Goal: Use online tool/utility: Use online tool/utility

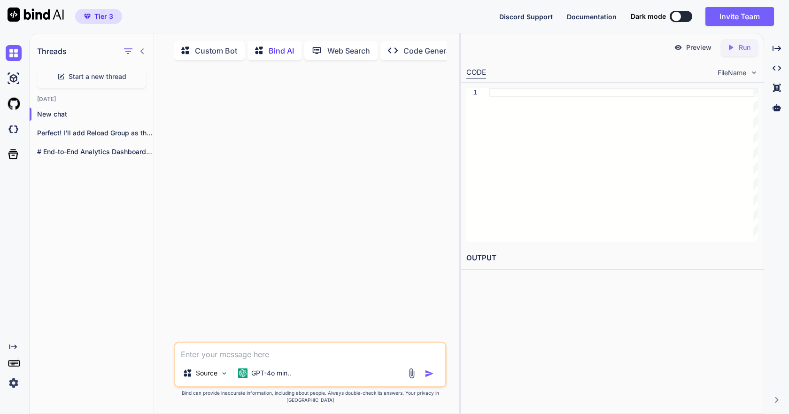
scroll to position [0, 22]
click at [223, 376] on img at bounding box center [224, 372] width 8 height 8
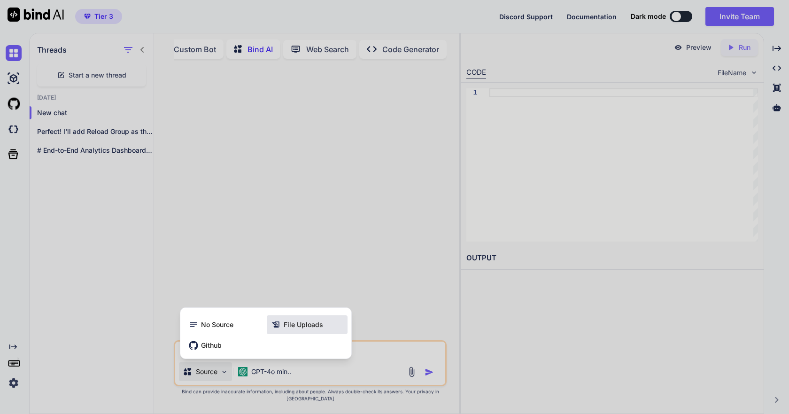
click at [290, 328] on span "File Uploads" at bounding box center [303, 324] width 39 height 9
type textarea "x"
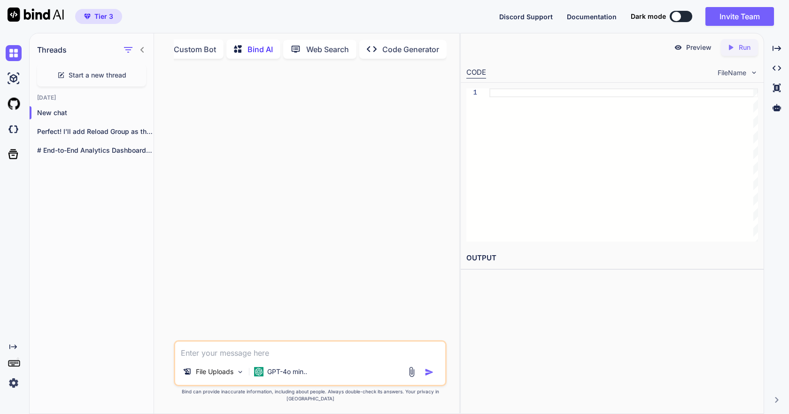
click at [187, 357] on textarea at bounding box center [310, 350] width 270 height 17
paste textarea "I want to create an efficient prompt to use on an AI coding platform to revamp …"
type textarea "I want to create an efficient prompt to use on an AI coding platform to revamp …"
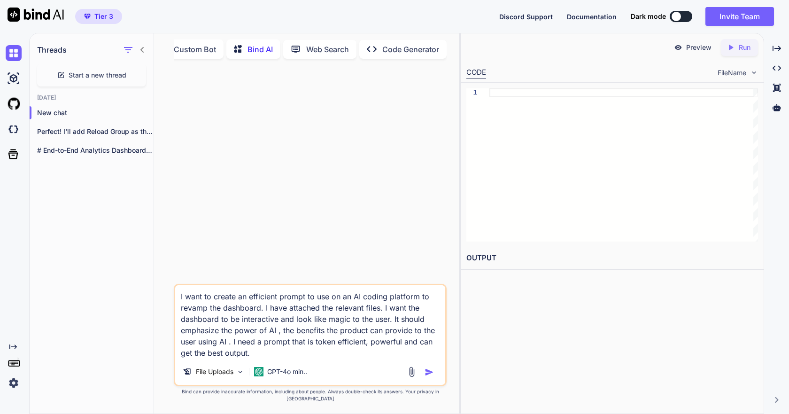
drag, startPoint x: 254, startPoint y: 360, endPoint x: 179, endPoint y: 304, distance: 93.4
click at [179, 304] on textarea "I want to create an efficient prompt to use on an AI coding platform to revamp …" at bounding box center [310, 321] width 270 height 73
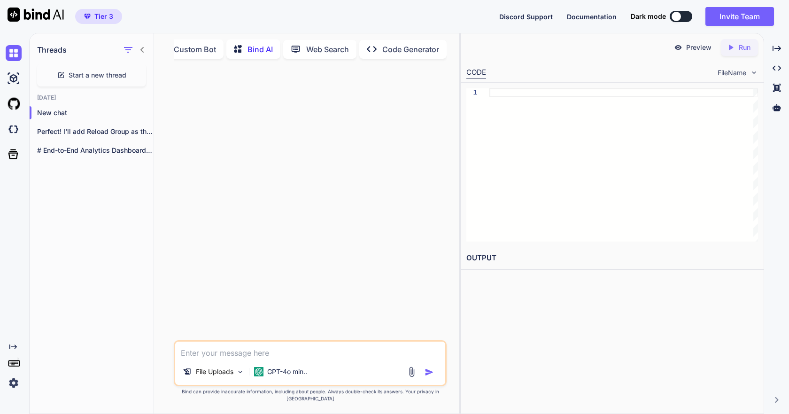
click at [247, 359] on textarea at bounding box center [310, 350] width 270 height 17
paste textarea "Loremi: Dolors Ametcon Adipiscin (EL-seddo, Eiusmodtemp, “Incid” UT) Labo: Etd …"
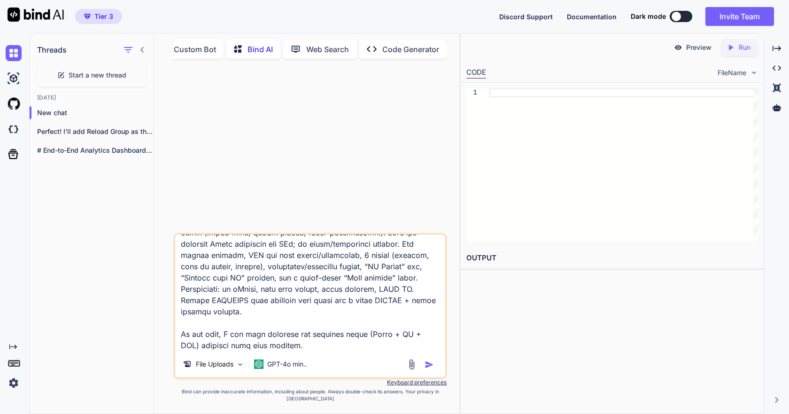
scroll to position [1929, 0]
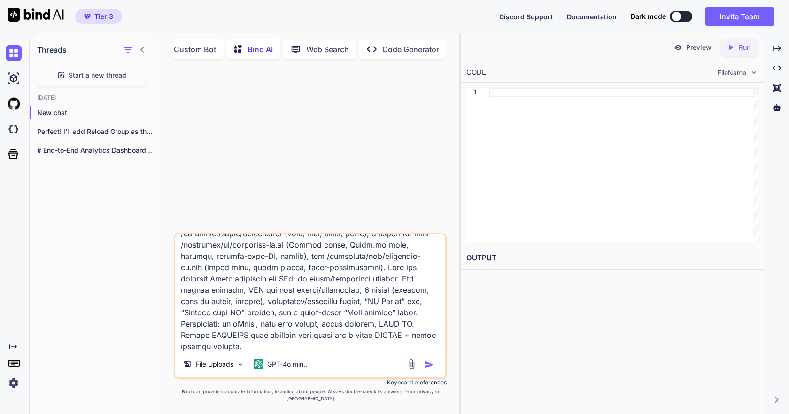
type textarea "Loremi: Dolors Ametcon Adipiscin (EL-seddo, Eiusmodtemp, “Incid” UT) Labo: Etd …"
click at [413, 370] on img at bounding box center [411, 364] width 11 height 11
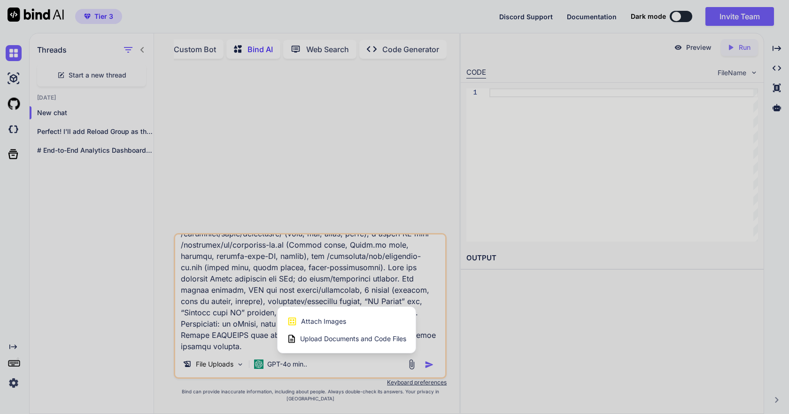
click at [316, 344] on span "Upload Documents and Code Files" at bounding box center [353, 338] width 106 height 9
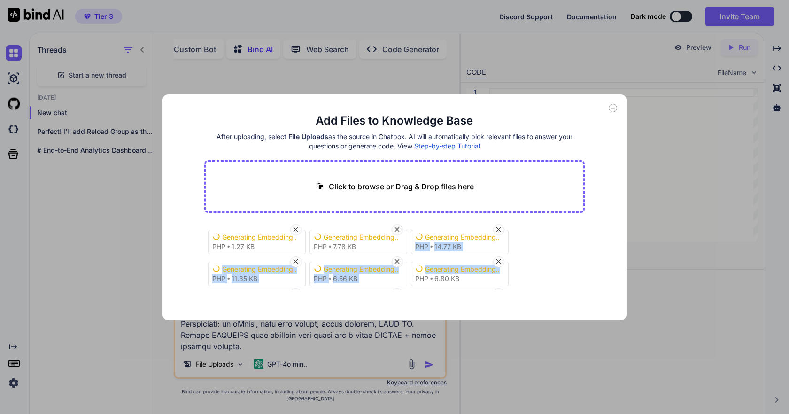
drag, startPoint x: 582, startPoint y: 233, endPoint x: 575, endPoint y: 271, distance: 38.7
click at [575, 271] on div "Generating Embedding... php 1.27 KB Generating Embedding... php 7.78 KB Generat…" at bounding box center [394, 256] width 381 height 68
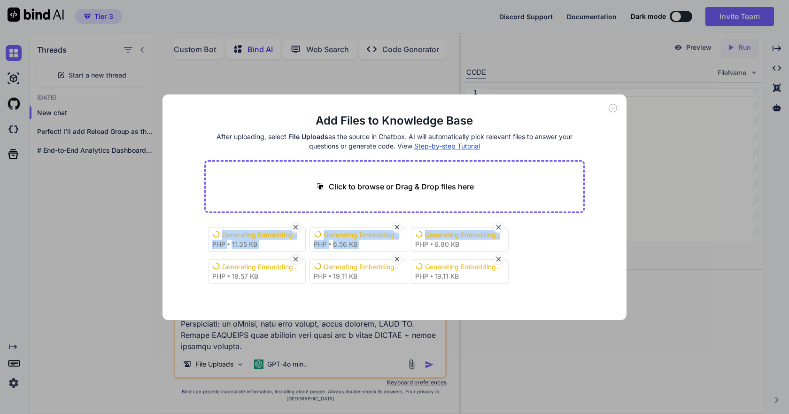
scroll to position [36, 0]
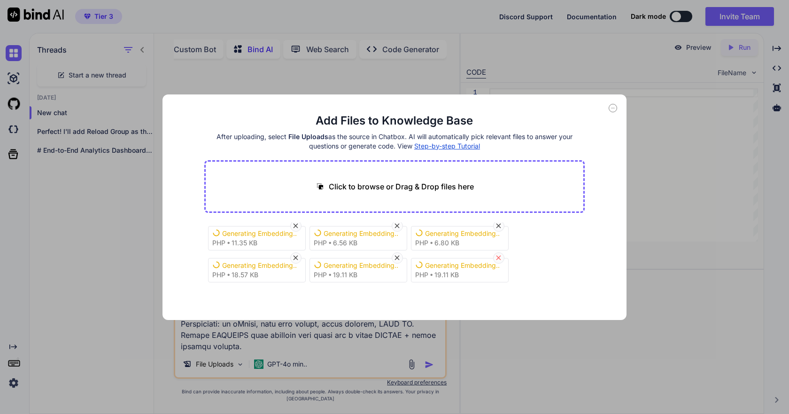
click at [499, 260] on icon at bounding box center [499, 258] width 8 height 8
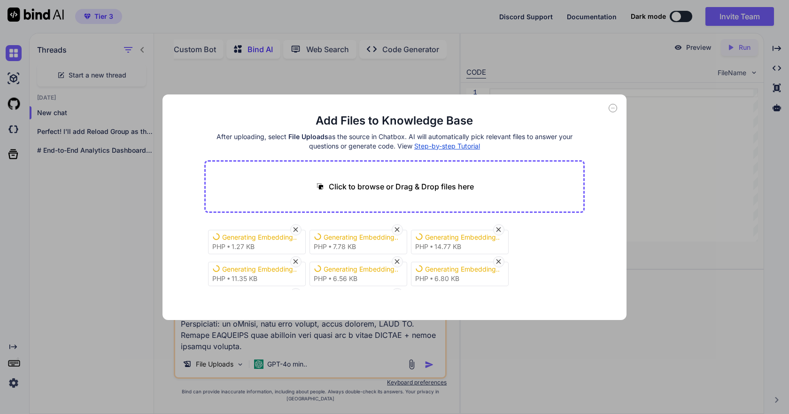
click at [306, 79] on div "Add Files to Knowledge Base After uploading, select File Uploads as the source …" at bounding box center [394, 207] width 789 height 414
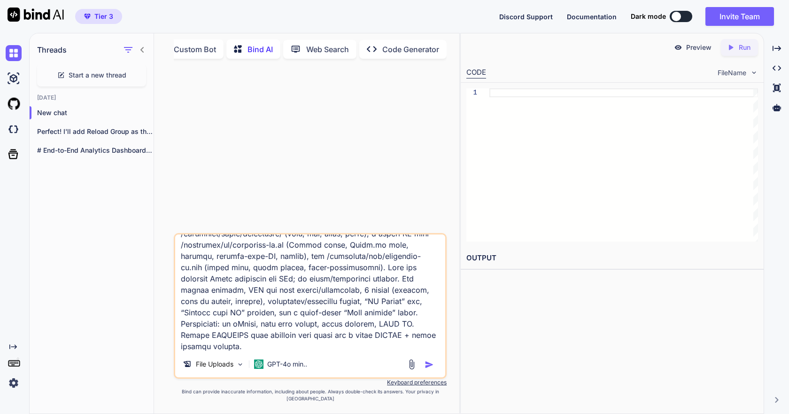
scroll to position [1930, 0]
click at [239, 368] on img at bounding box center [240, 364] width 8 height 8
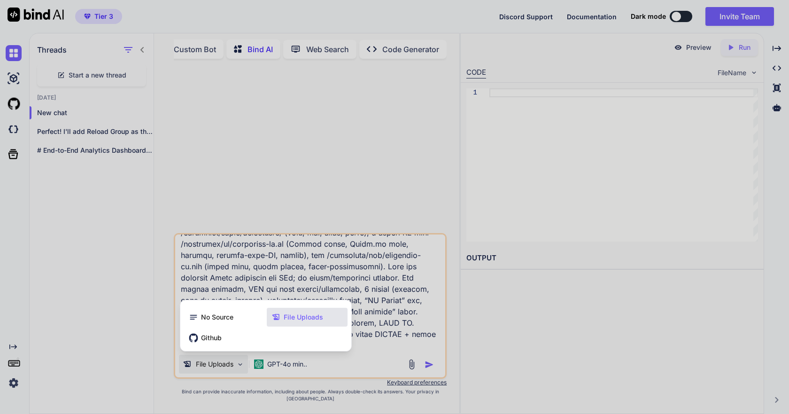
click at [378, 361] on div at bounding box center [394, 207] width 789 height 414
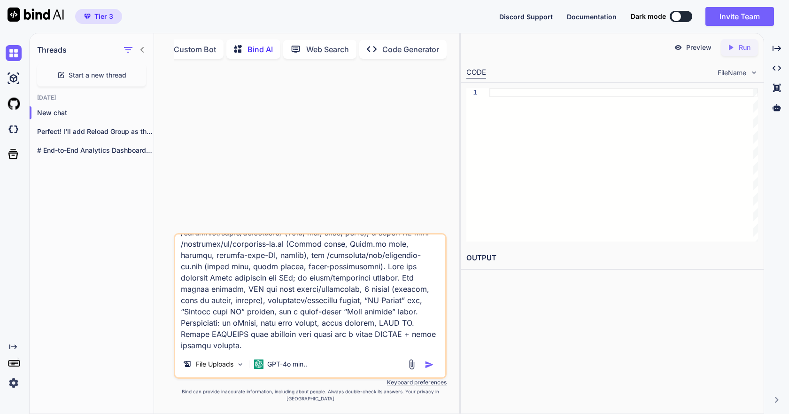
click at [428, 369] on img "button" at bounding box center [429, 364] width 9 height 9
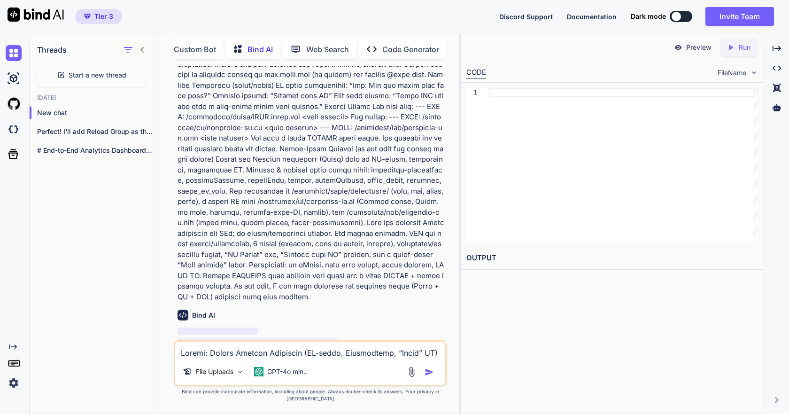
scroll to position [493, 0]
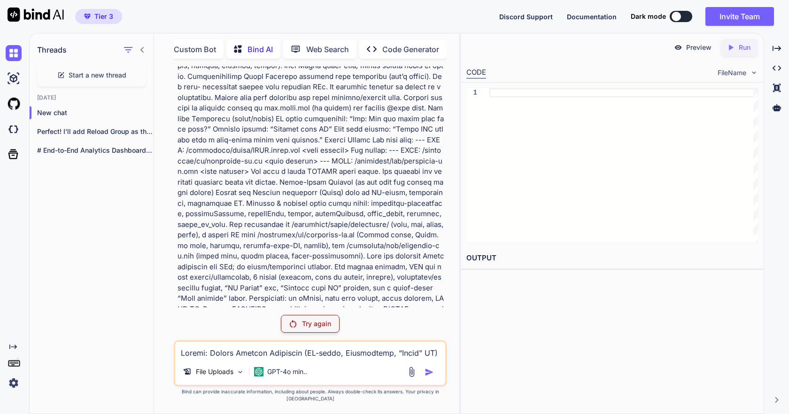
click at [316, 328] on p "Try again" at bounding box center [316, 323] width 29 height 9
click at [312, 328] on p "Try again" at bounding box center [316, 323] width 29 height 9
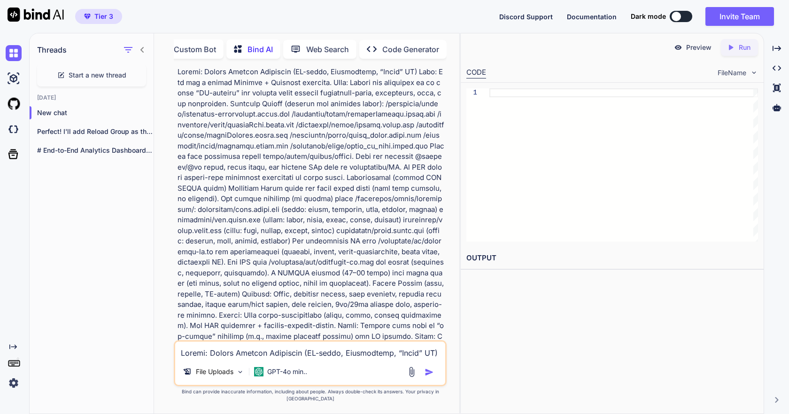
scroll to position [0, 0]
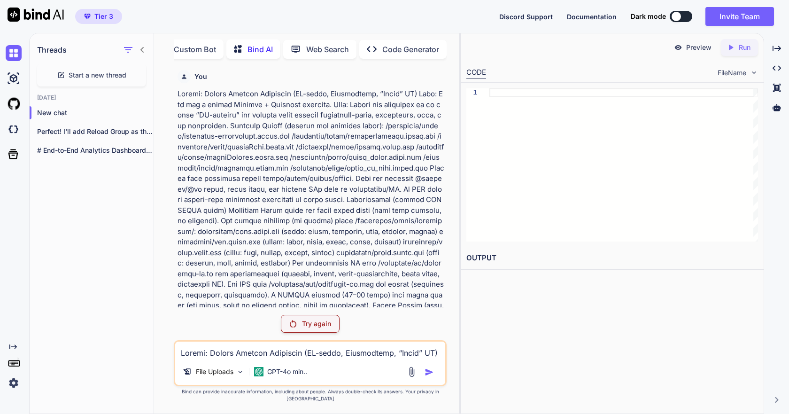
click at [308, 328] on p "Try again" at bounding box center [316, 323] width 29 height 9
click at [235, 359] on textarea at bounding box center [310, 350] width 270 height 17
click at [359, 359] on textarea at bounding box center [310, 350] width 270 height 17
click at [304, 328] on p "Try again" at bounding box center [316, 323] width 29 height 9
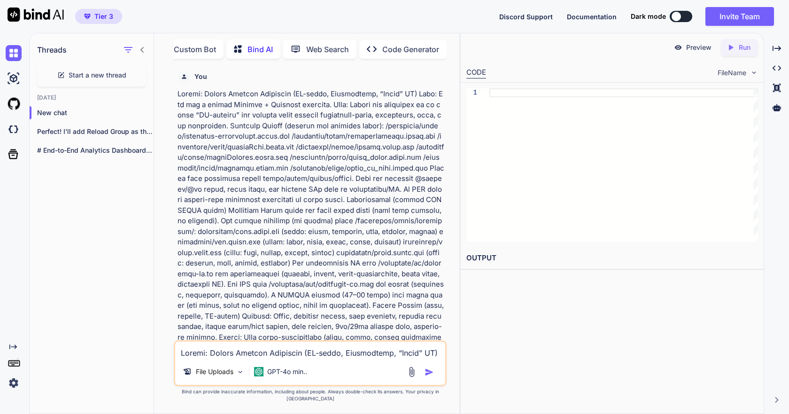
click at [376, 51] on icon "Created with Pixso." at bounding box center [372, 49] width 10 height 10
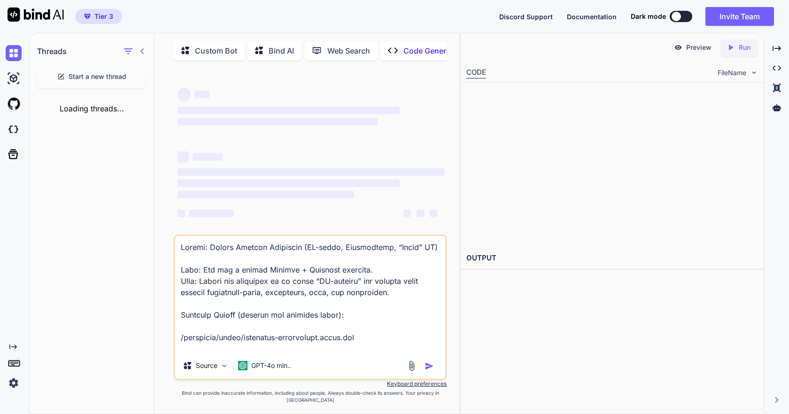
click at [383, 49] on div "Created with Pixso. Code Generator" at bounding box center [424, 50] width 87 height 19
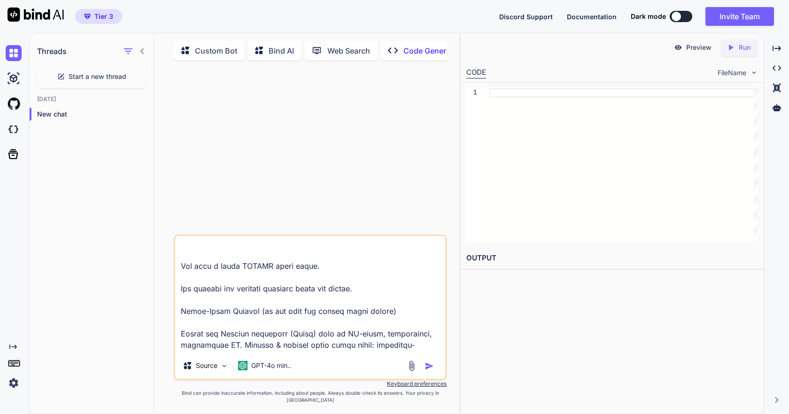
scroll to position [1930, 0]
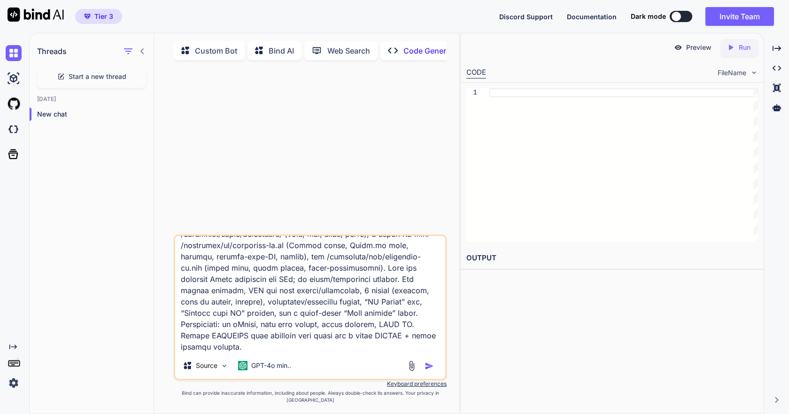
click at [427, 371] on img "button" at bounding box center [429, 365] width 9 height 9
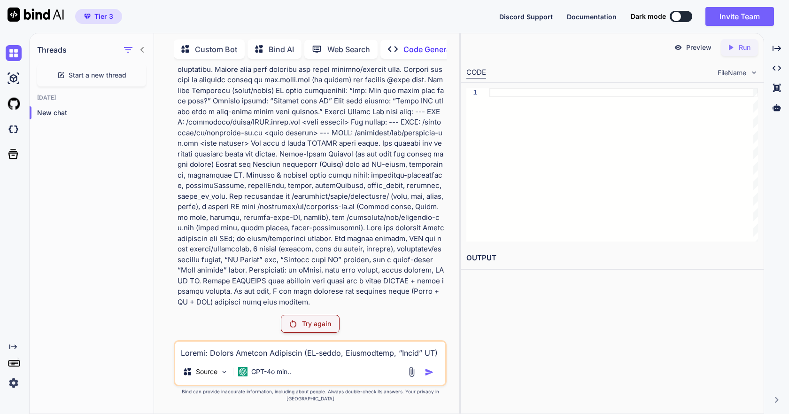
scroll to position [493, 0]
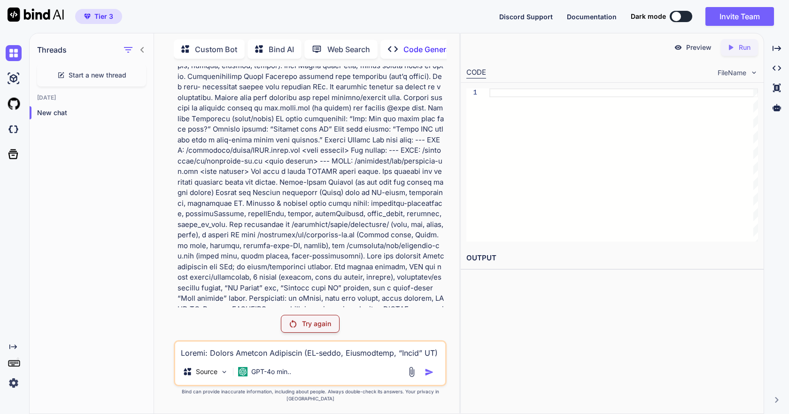
click at [307, 327] on p "Try again" at bounding box center [316, 323] width 29 height 9
click at [303, 328] on p "Try again" at bounding box center [316, 323] width 29 height 9
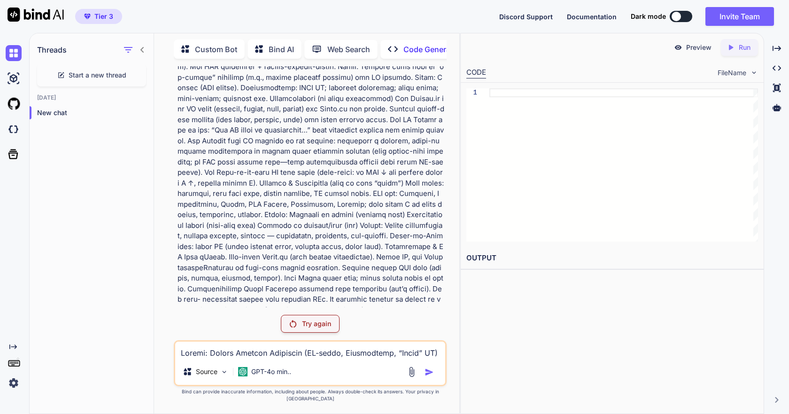
scroll to position [376, 0]
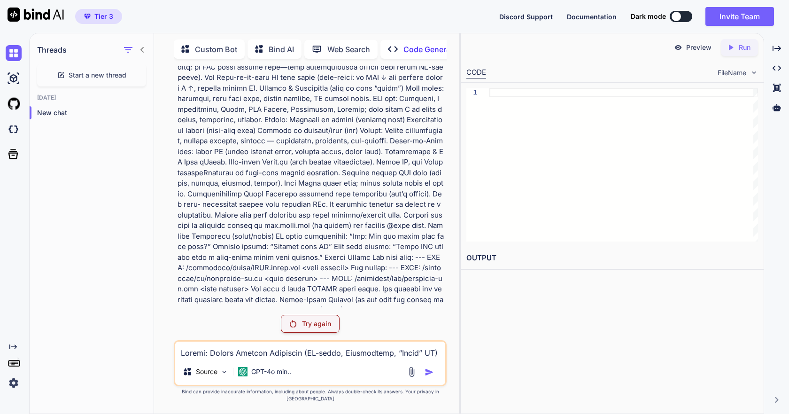
click at [414, 44] on p "Code Generator" at bounding box center [432, 49] width 57 height 11
click at [406, 49] on p "Code Generator" at bounding box center [432, 49] width 57 height 11
click at [273, 51] on p "Bind AI" at bounding box center [281, 49] width 25 height 11
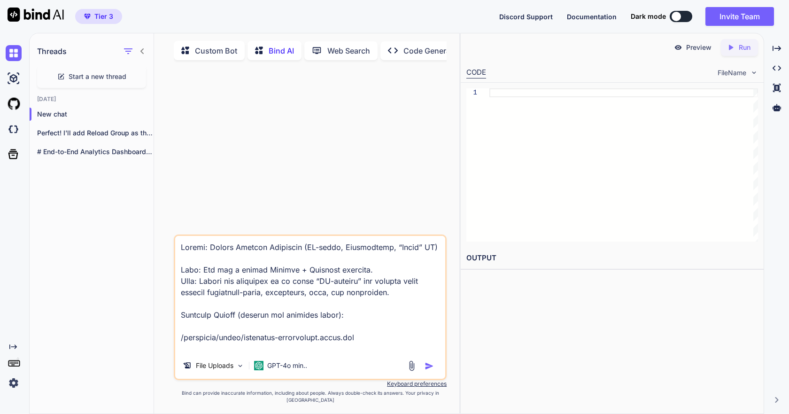
drag, startPoint x: 378, startPoint y: 347, endPoint x: 141, endPoint y: 228, distance: 265.2
click at [141, 228] on div "Threads Start a new thread [DATE] New chat Perfect! I'll add Reload Group as th…" at bounding box center [245, 224] width 430 height 382
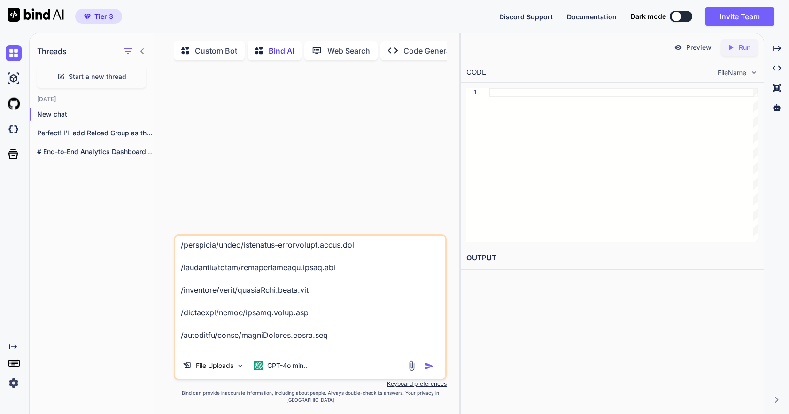
scroll to position [188, 0]
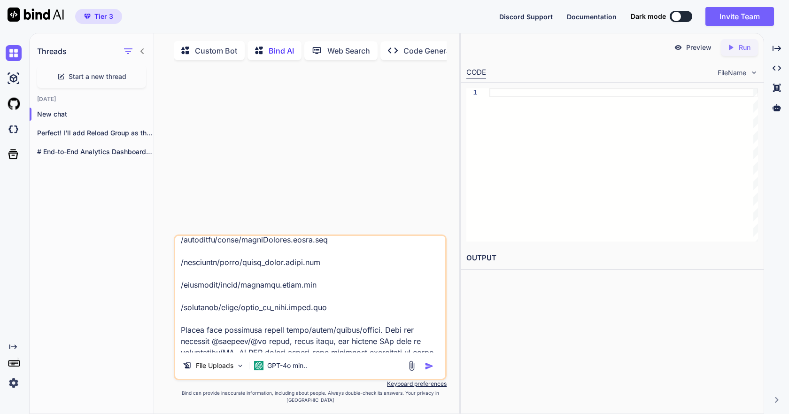
click at [387, 319] on textarea at bounding box center [310, 294] width 270 height 117
paste textarea ") Loremi dolor Sitam conse: adipiscin-elitseddoei, temporiNcididu, utlaboReet, …"
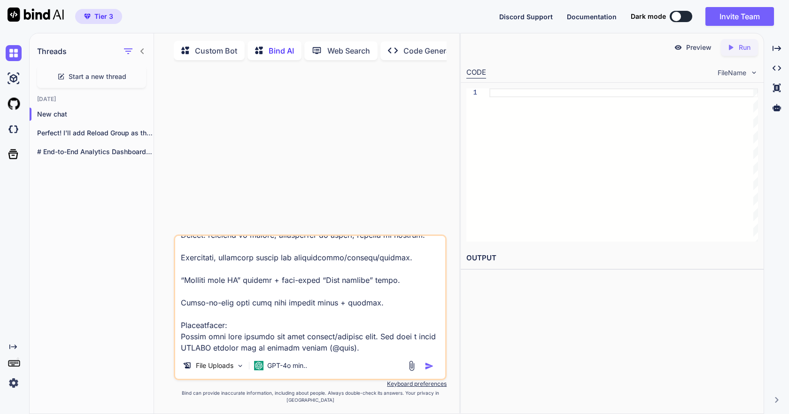
scroll to position [340, 0]
type textarea "Loremi: Dolors Ametcon Adipiscin (EL-seddo) Eiusmo tempo Incid utlab: etdolorem…"
click at [240, 370] on img at bounding box center [240, 366] width 8 height 8
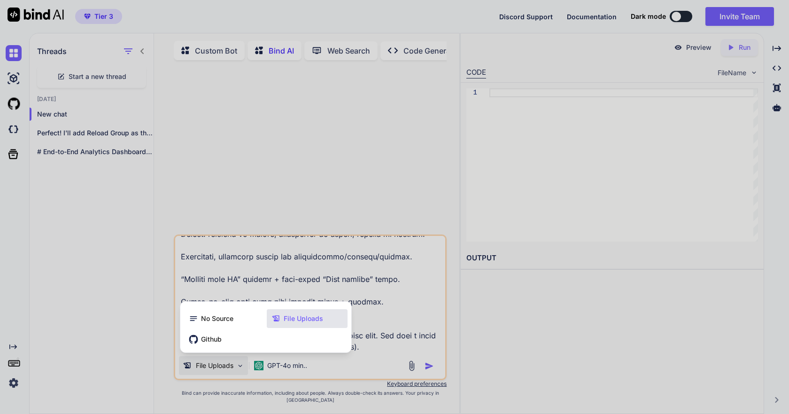
click at [291, 323] on span "File Uploads" at bounding box center [303, 318] width 39 height 9
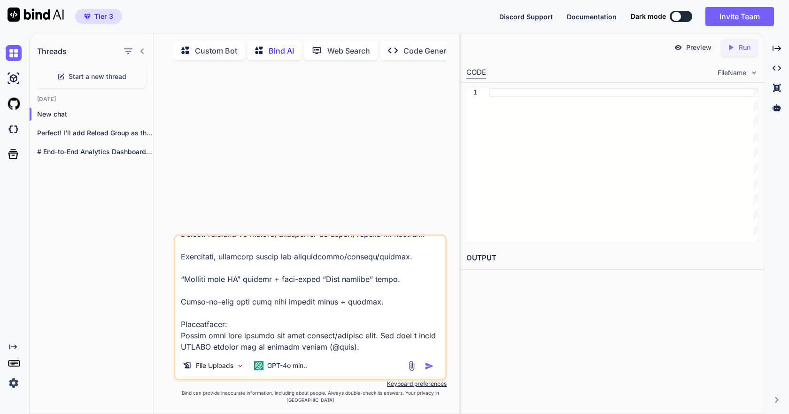
click at [427, 371] on img "button" at bounding box center [429, 365] width 9 height 9
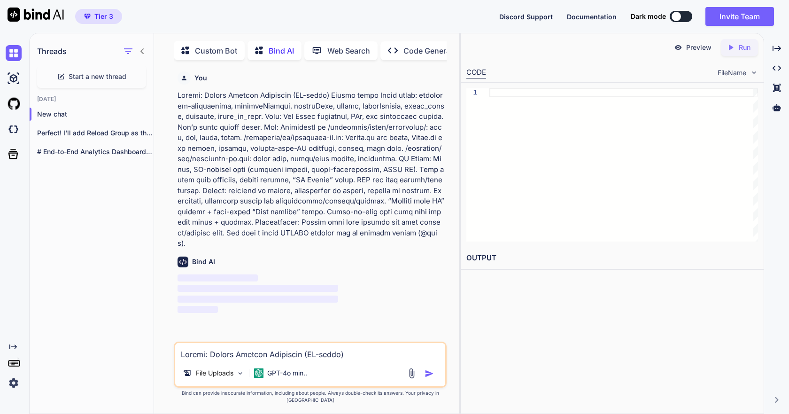
scroll to position [4, 0]
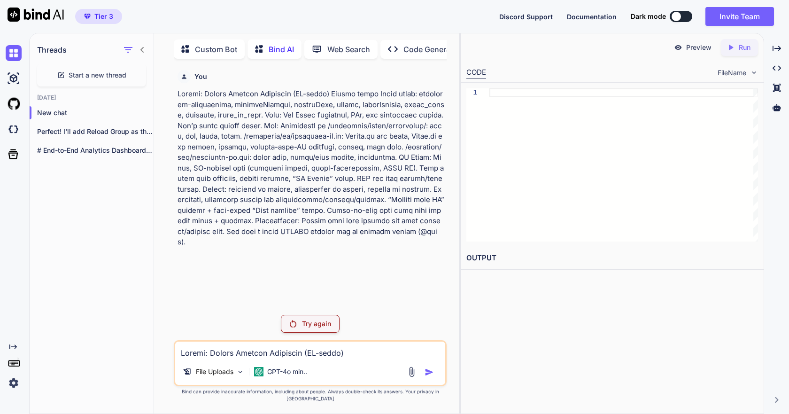
click at [327, 328] on p "Try again" at bounding box center [316, 323] width 29 height 9
click at [237, 376] on img at bounding box center [240, 372] width 8 height 8
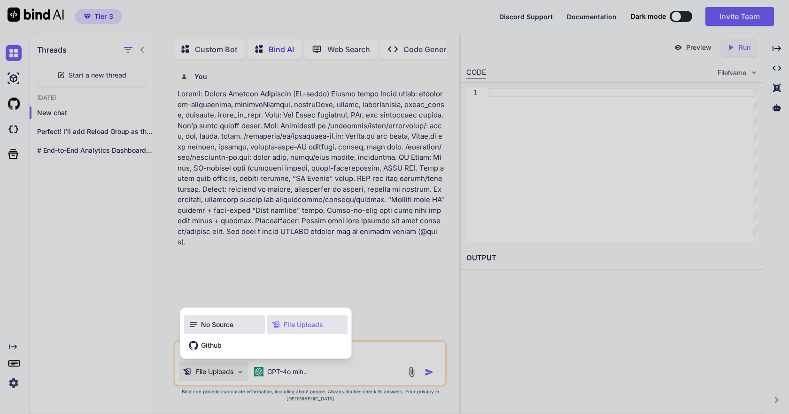
click at [227, 329] on span "No Source" at bounding box center [217, 324] width 32 height 9
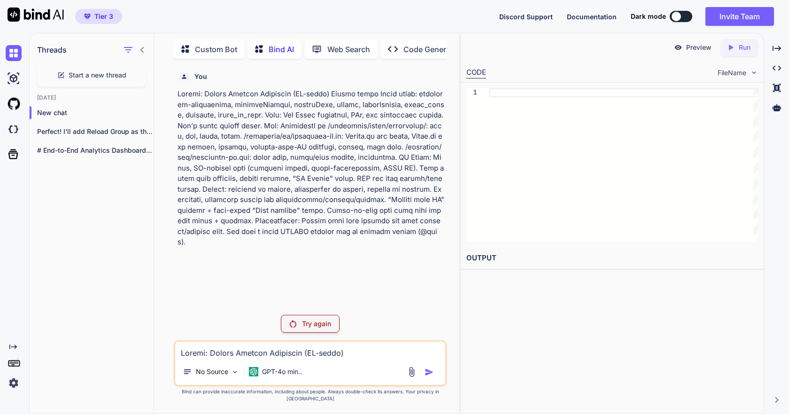
click at [320, 328] on p "Try again" at bounding box center [316, 323] width 29 height 9
click at [322, 328] on p "Try again" at bounding box center [316, 323] width 29 height 9
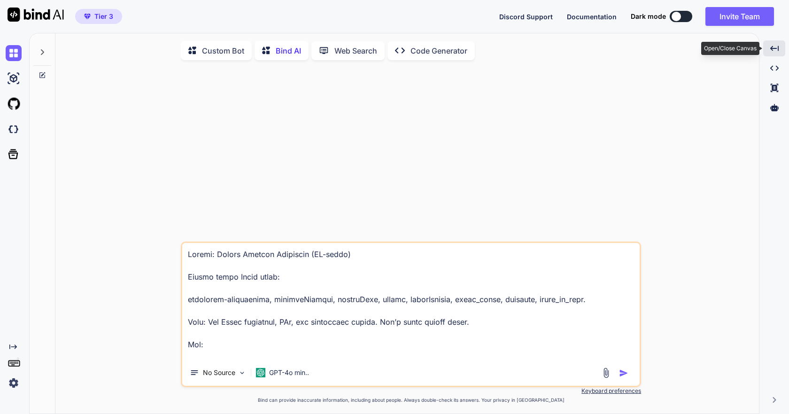
click at [777, 52] on icon "Created with Pixso." at bounding box center [775, 48] width 8 height 8
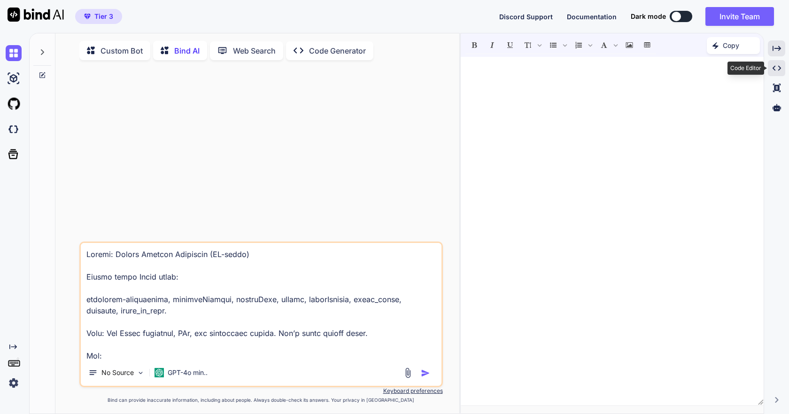
click at [777, 70] on icon "Created with Pixso." at bounding box center [777, 68] width 8 height 8
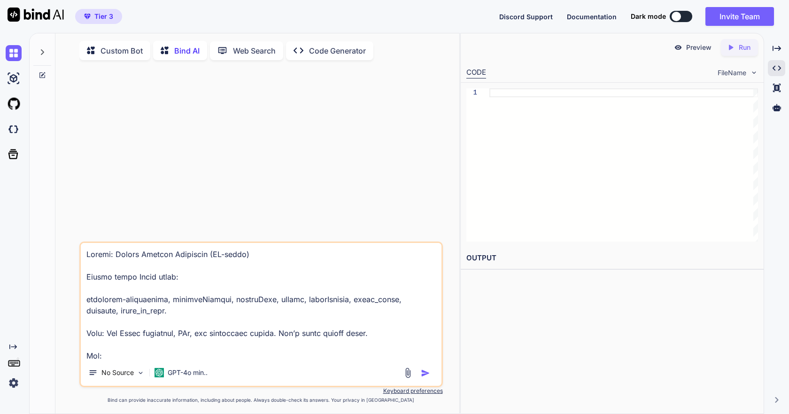
click at [703, 52] on div "Preview" at bounding box center [693, 47] width 53 height 17
click at [734, 51] on icon "Created with Pixso." at bounding box center [731, 47] width 8 height 8
click at [724, 77] on span "FileName" at bounding box center [732, 72] width 29 height 9
click at [727, 72] on span "FileName" at bounding box center [732, 72] width 29 height 9
click at [427, 375] on img "button" at bounding box center [425, 372] width 9 height 9
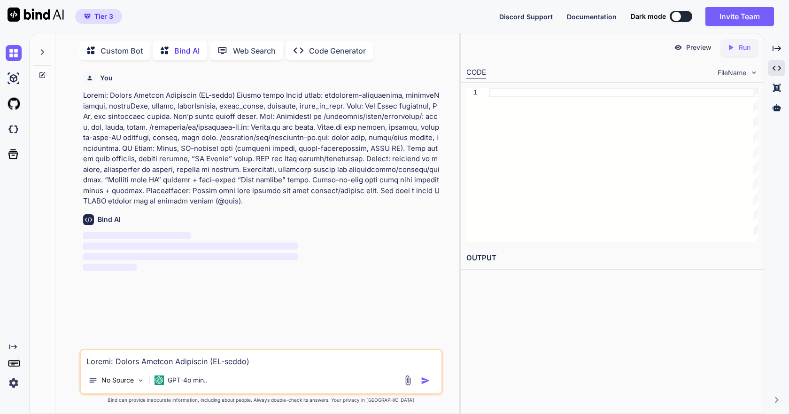
scroll to position [4, 0]
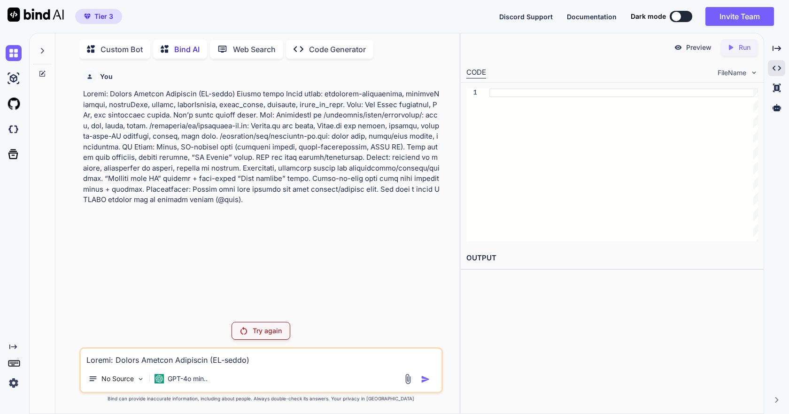
click at [266, 335] on p "Try again" at bounding box center [267, 330] width 29 height 9
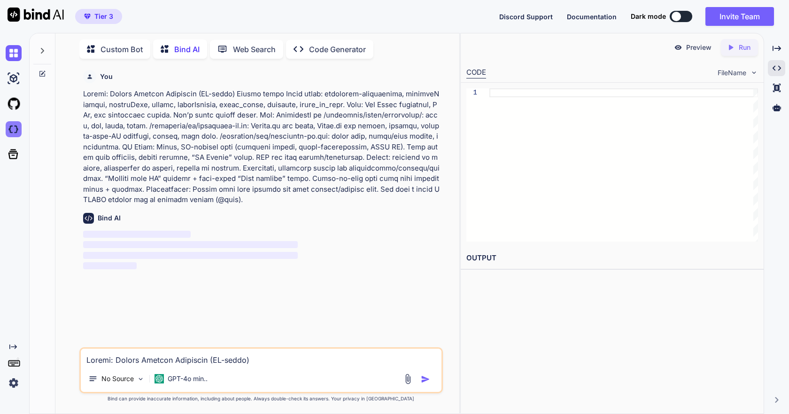
type textarea "x"
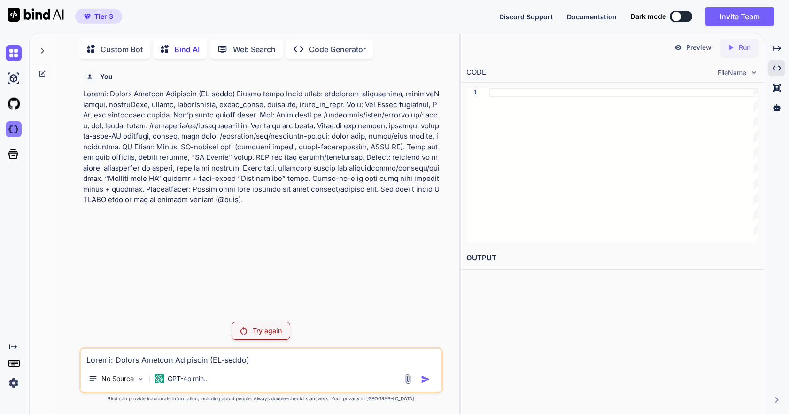
click at [14, 128] on img at bounding box center [14, 129] width 16 height 16
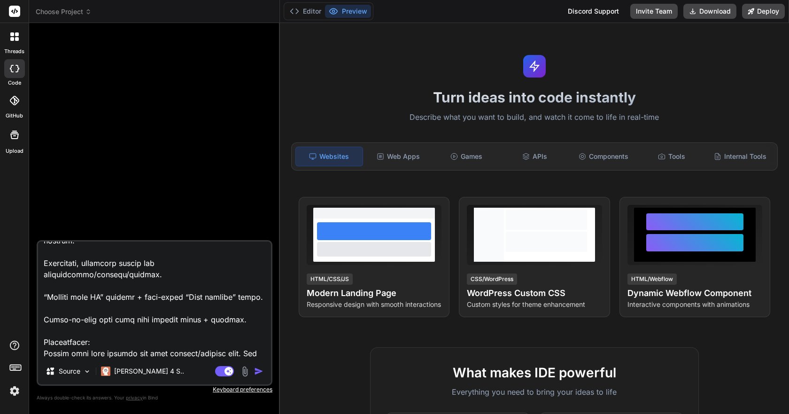
scroll to position [374, 0]
click at [82, 373] on div "Source" at bounding box center [68, 371] width 53 height 19
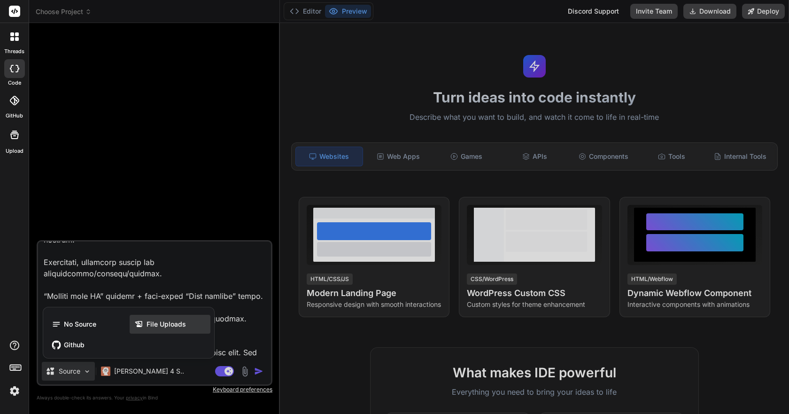
click at [137, 323] on icon at bounding box center [138, 324] width 7 height 6
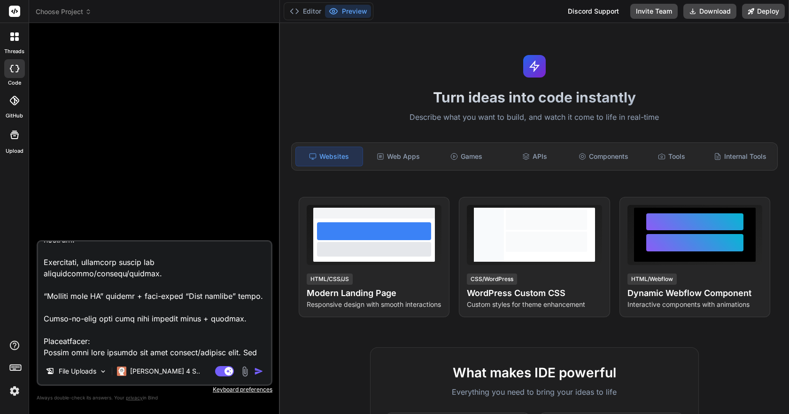
click at [243, 371] on img at bounding box center [245, 371] width 11 height 11
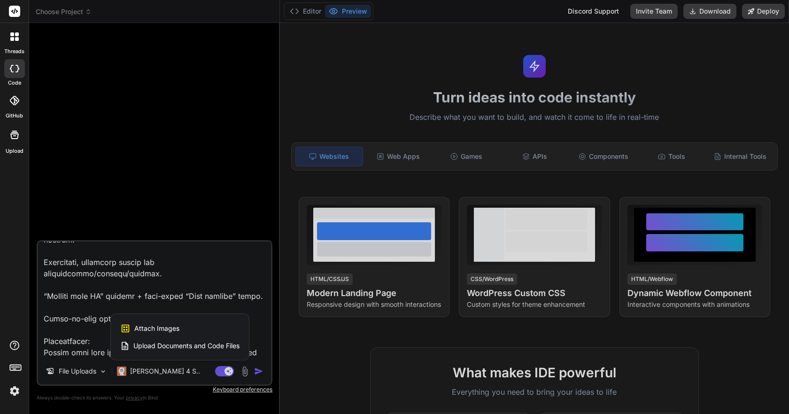
click at [178, 344] on span "Upload Documents and Code Files" at bounding box center [186, 345] width 106 height 9
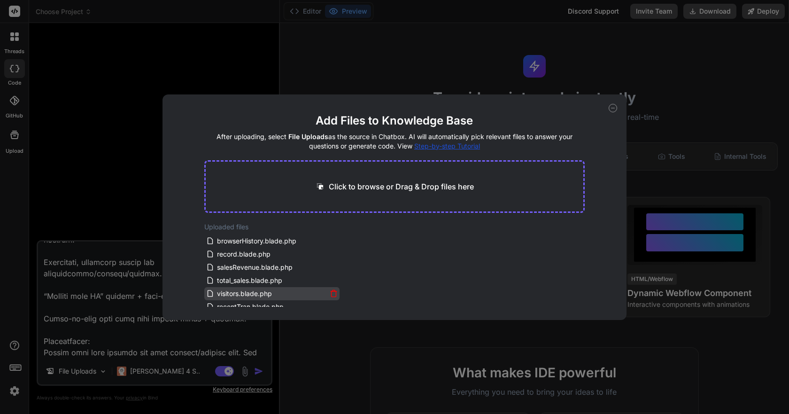
scroll to position [0, 0]
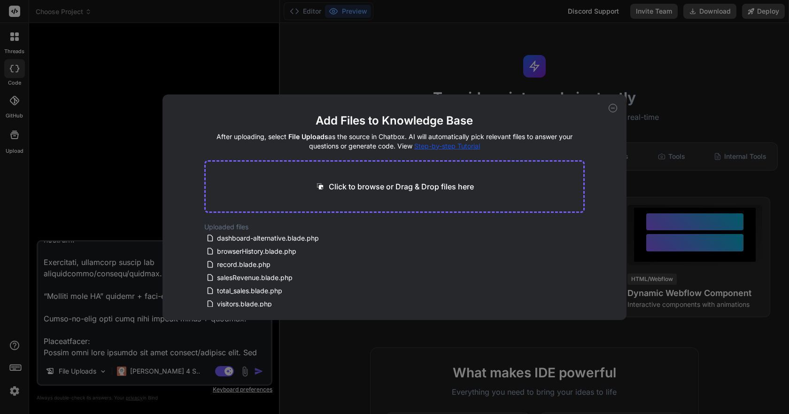
click at [140, 205] on div "Add Files to Knowledge Base After uploading, select File Uploads as the source …" at bounding box center [394, 207] width 789 height 414
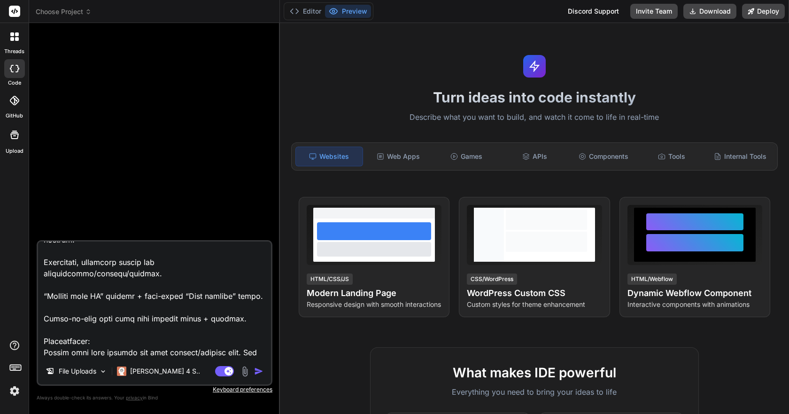
click at [255, 370] on img "button" at bounding box center [258, 371] width 9 height 9
type textarea "x"
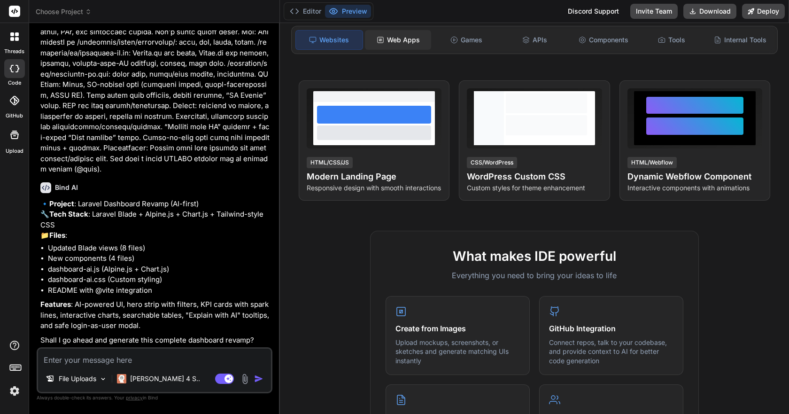
scroll to position [116, 0]
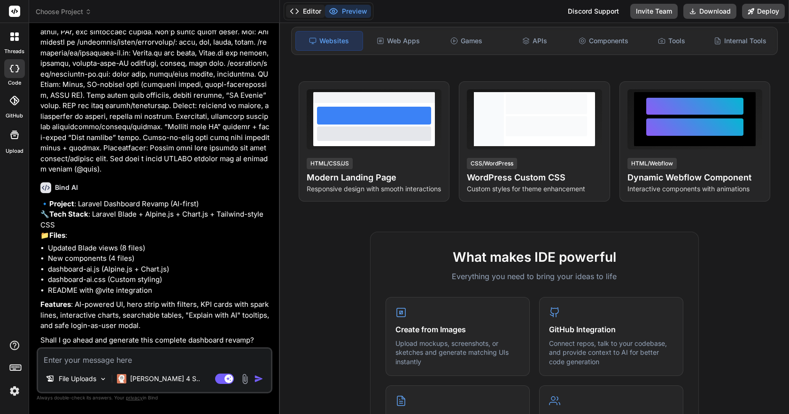
click at [314, 11] on button "Editor" at bounding box center [305, 11] width 39 height 13
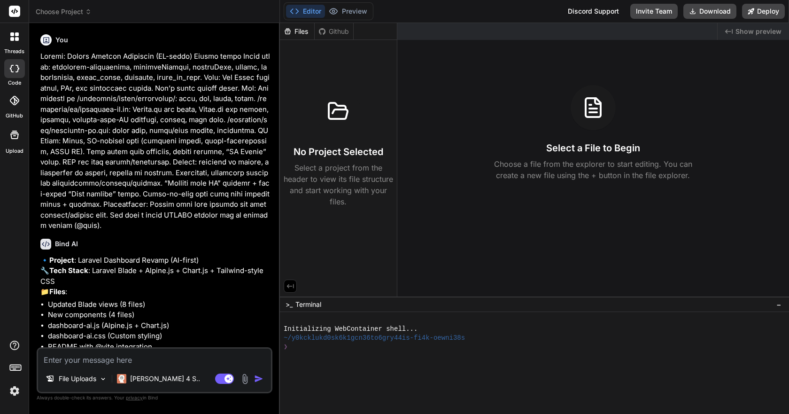
scroll to position [67, 0]
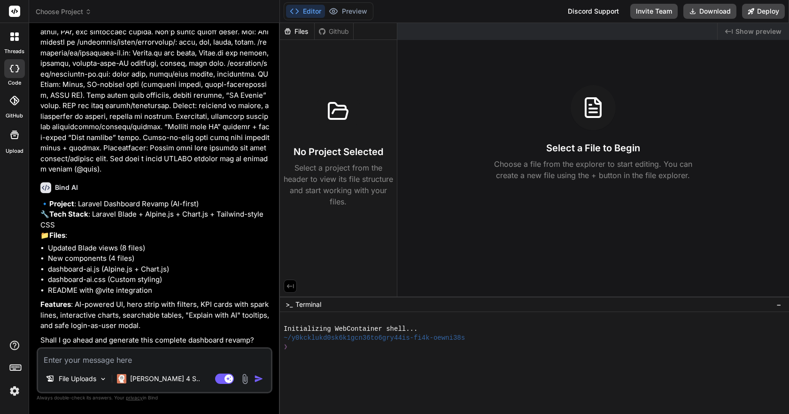
click at [118, 362] on textarea at bounding box center [154, 357] width 233 height 17
type textarea "x"
type textarea "y"
type textarea "x"
type textarea "ye"
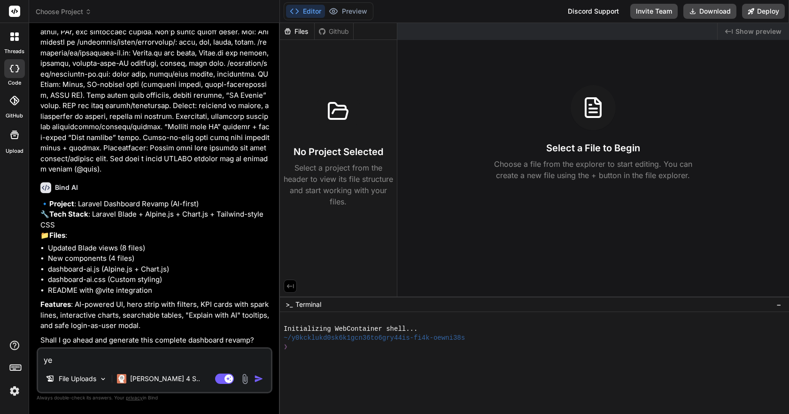
type textarea "x"
type textarea "yes"
type textarea "x"
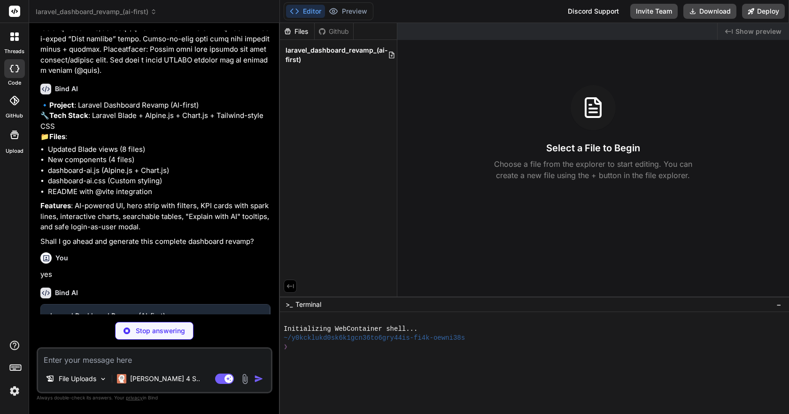
scroll to position [164, 0]
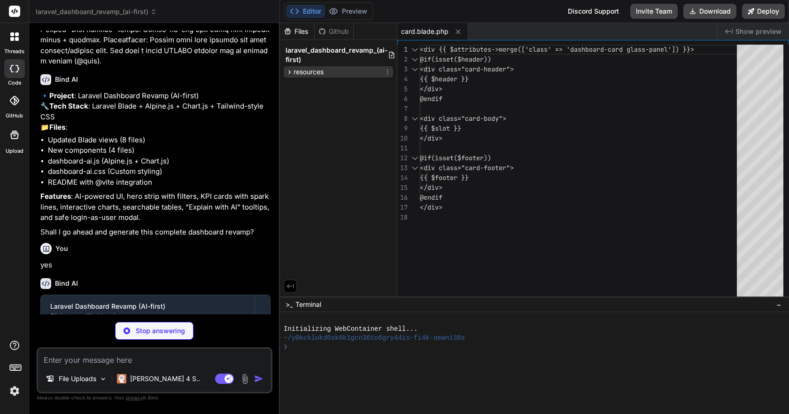
click at [291, 70] on icon at bounding box center [290, 72] width 8 height 8
type textarea "x"
type textarea "@endif </div>"
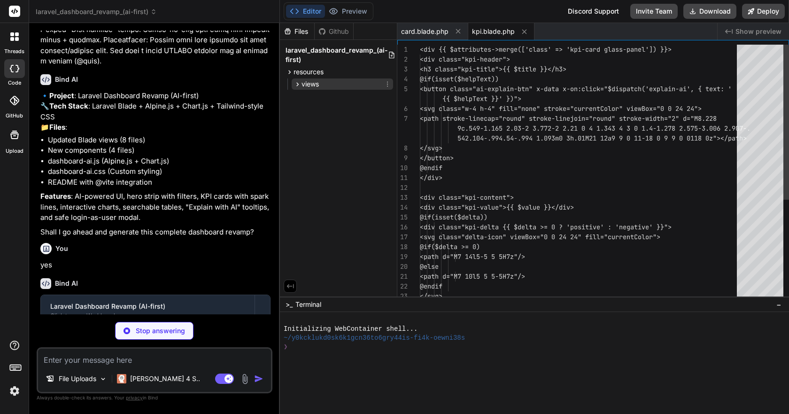
click at [321, 87] on div "views" at bounding box center [342, 83] width 101 height 11
type textarea "x"
type textarea "<div class="chart-footer"> {{ $footer }} </div> @endif </div>"
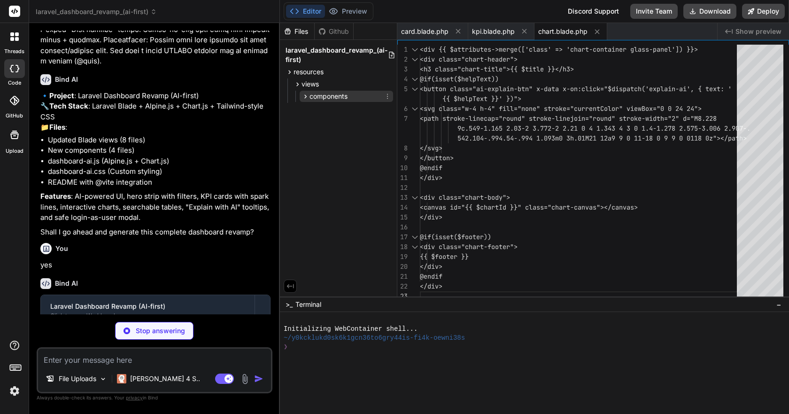
type textarea "x"
type textarea "@endif </div>"
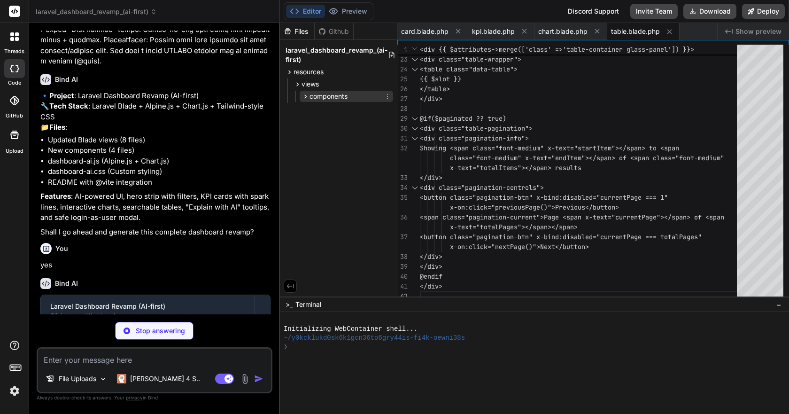
click at [312, 99] on span "components" at bounding box center [329, 96] width 38 height 9
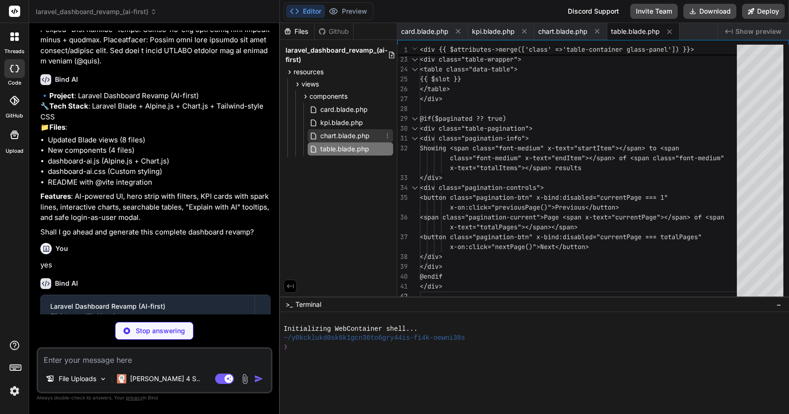
type textarea "x"
click at [346, 131] on span "chart.blade.php" at bounding box center [345, 135] width 51 height 11
type textarea "<div class="chart-footer"> {{ $footer }} </div> @endif </div>"
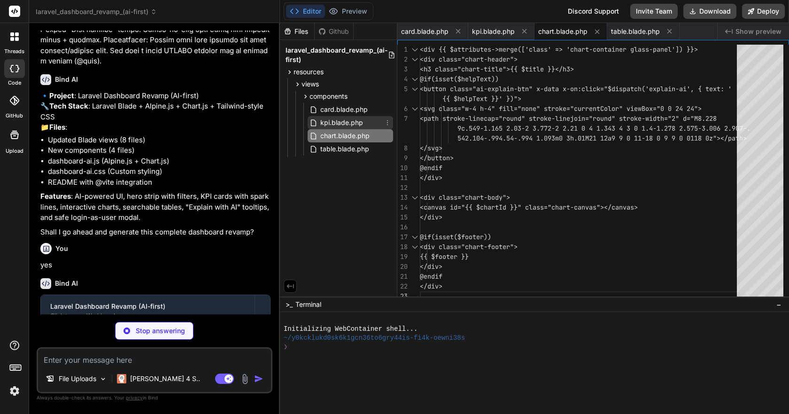
type textarea "x"
click at [346, 125] on span "kpi.blade.php" at bounding box center [342, 122] width 45 height 11
type textarea "@endif </div>"
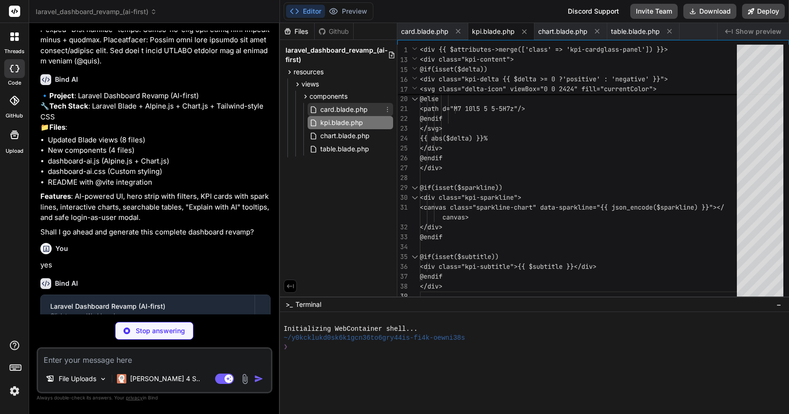
type textarea "x"
click at [346, 114] on span "card.blade.php" at bounding box center [344, 109] width 49 height 11
type textarea "@if(isset($footer)) <div class="card-footer"> {{ $footer }} </div> @endif </div>"
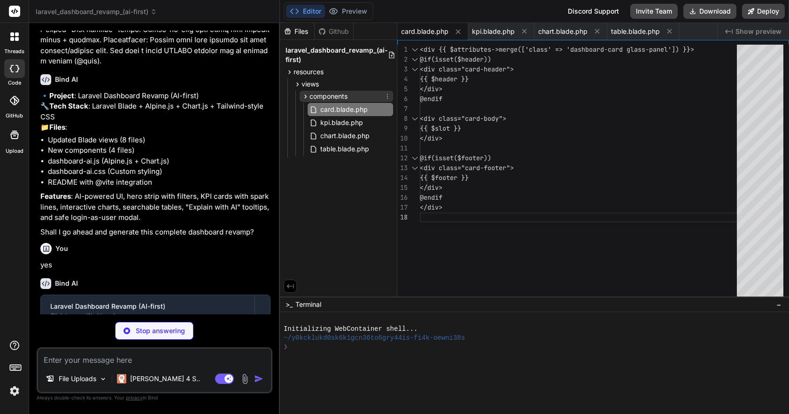
click at [325, 98] on span "components" at bounding box center [329, 96] width 38 height 9
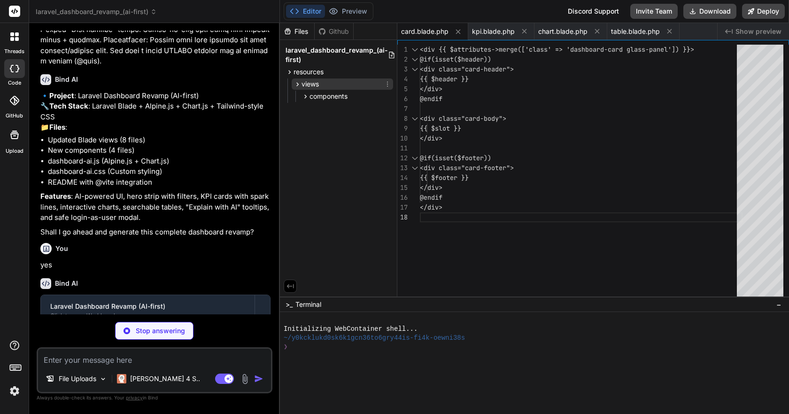
click at [306, 83] on span "views" at bounding box center [310, 83] width 17 height 9
click at [312, 74] on span "resources" at bounding box center [309, 71] width 30 height 9
click at [352, 11] on button "Preview" at bounding box center [348, 11] width 46 height 13
type textarea "x"
type textarea "@endpush @endsection"
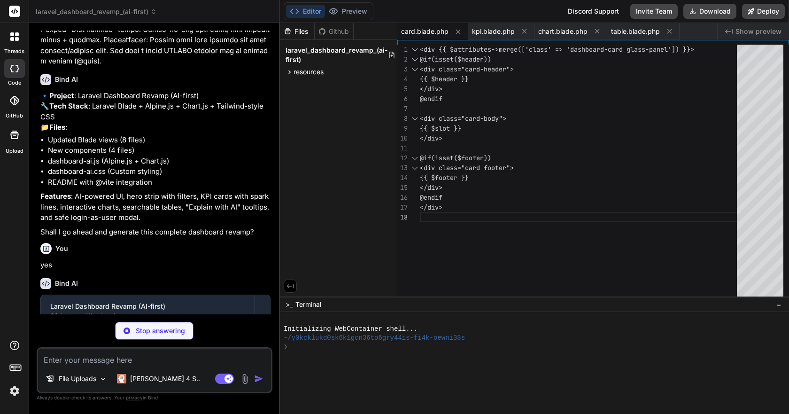
scroll to position [0, 53]
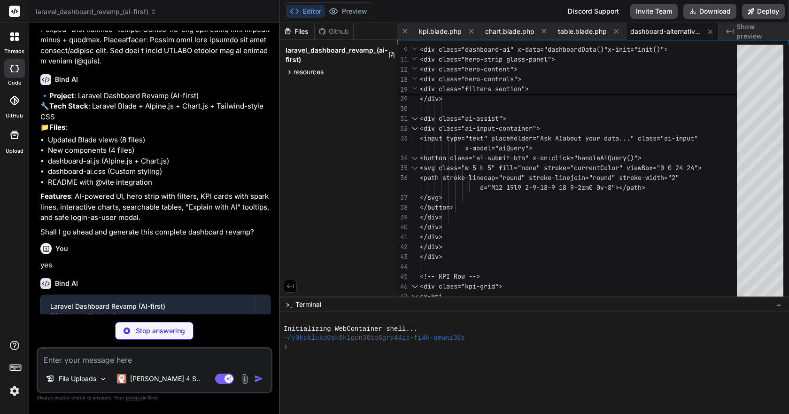
type textarea "x"
type textarea "}); </script> @endpush @endsection"
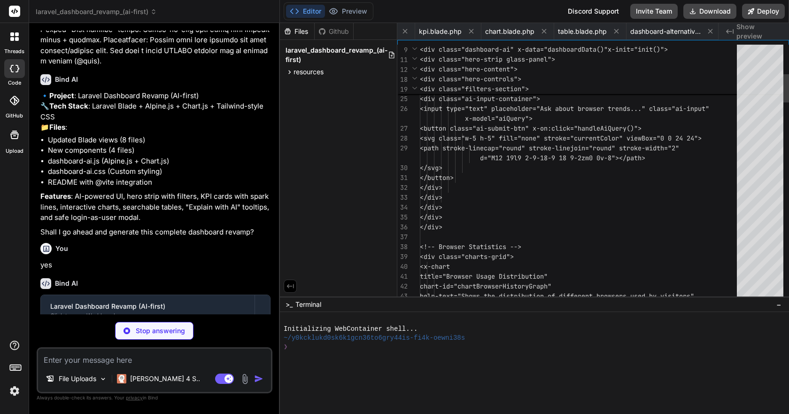
scroll to position [0, 147]
type textarea "x"
type textarea "@push('script') @vite(['resources/js/dashboard-ai.js']) @endpush @endsection"
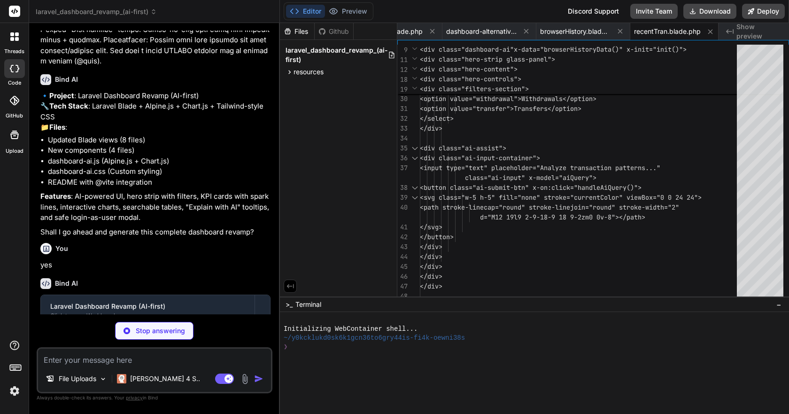
type textarea "x"
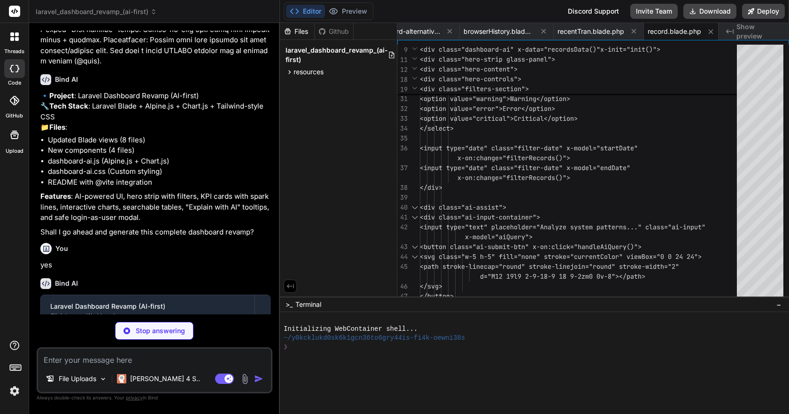
type textarea "x"
type textarea "}); } }); </script> @endpush @endsection"
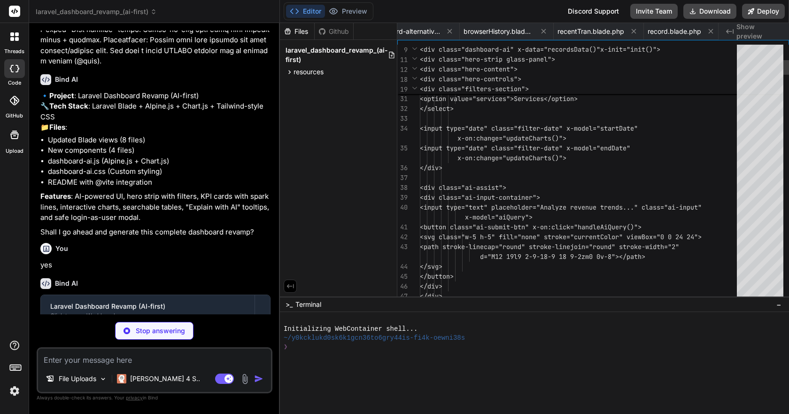
scroll to position [0, 408]
type textarea "x"
